Goal: Task Accomplishment & Management: Manage account settings

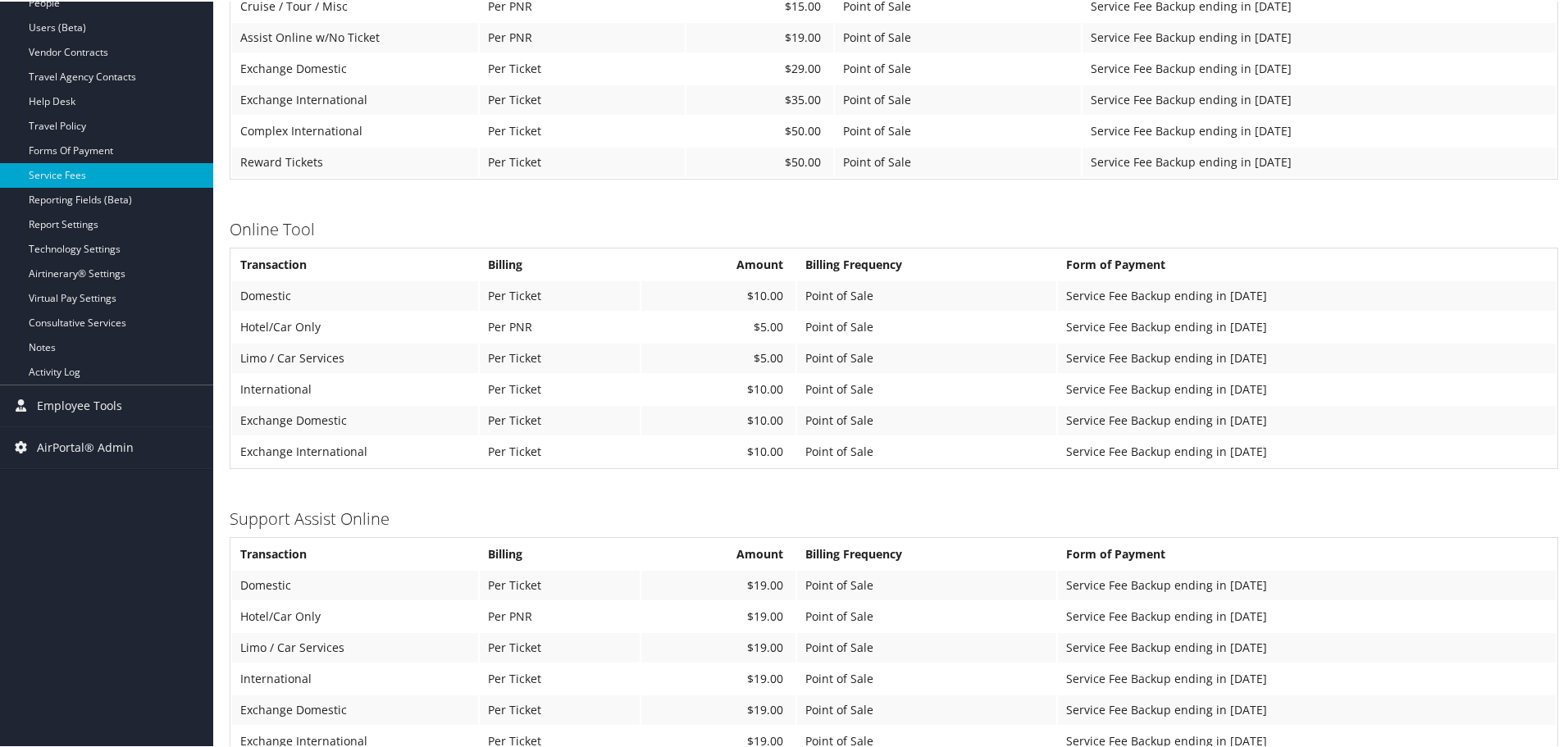
scroll to position [570, 0]
